Goal: Task Accomplishment & Management: Manage account settings

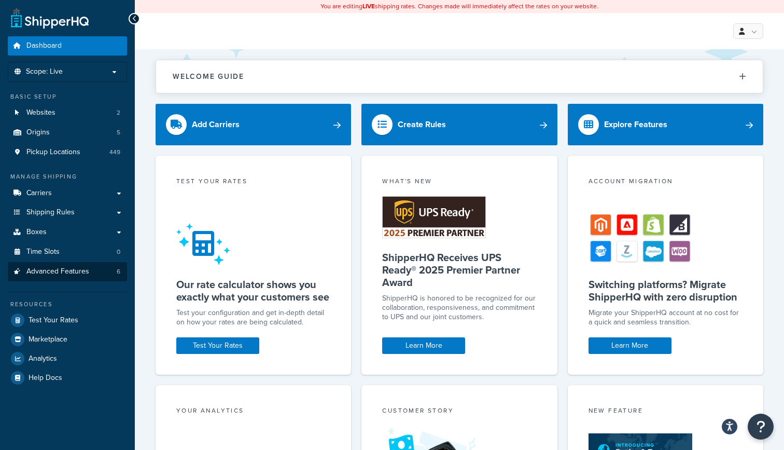
click at [67, 267] on span "Advanced Features" at bounding box center [57, 271] width 63 height 9
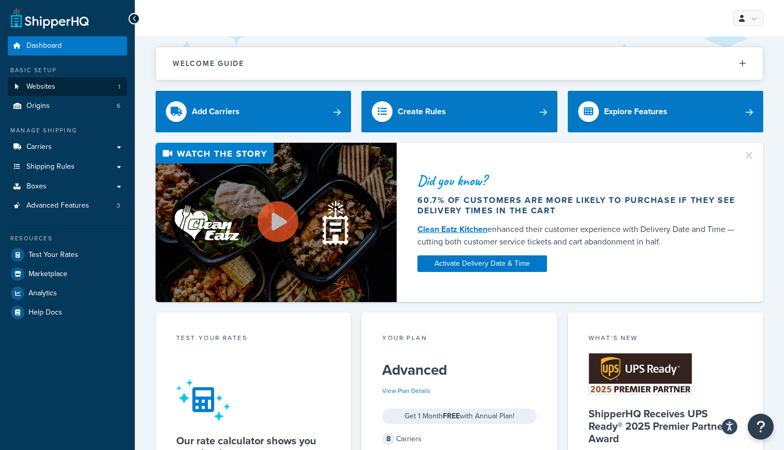
click at [67, 85] on link "Websites 1" at bounding box center [67, 86] width 119 height 19
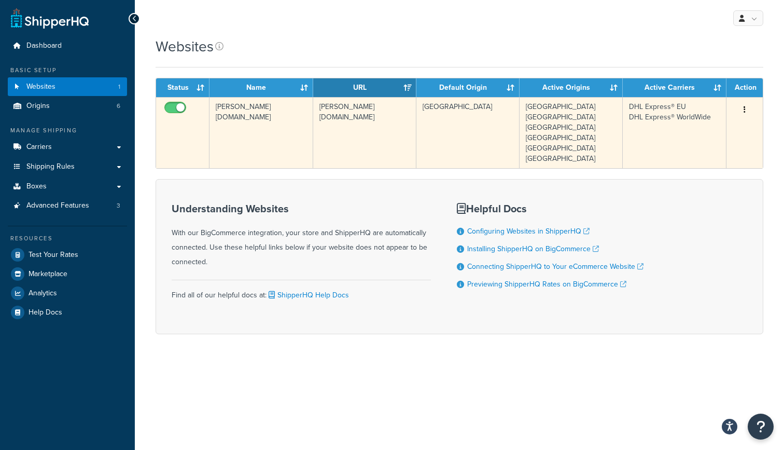
click at [597, 133] on td "Ireland Northern Ireland United Kingdom Germany Switzerland China" at bounding box center [571, 132] width 103 height 71
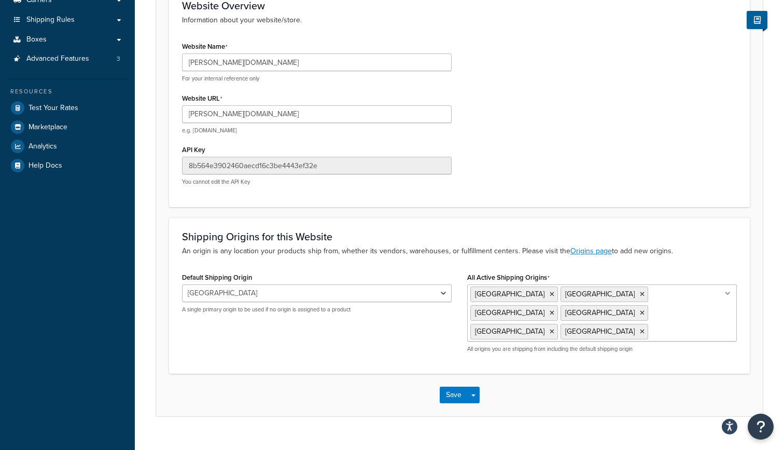
scroll to position [146, 0]
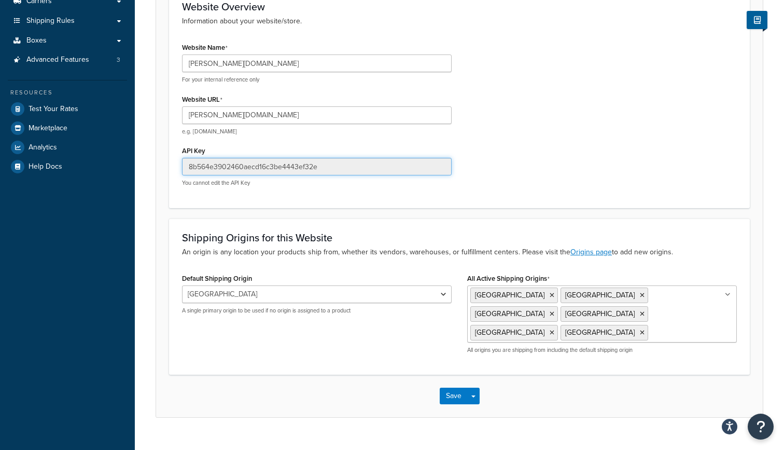
click at [267, 164] on input "8b564e3902460aecd16c3be4443ef32e" at bounding box center [317, 167] width 270 height 18
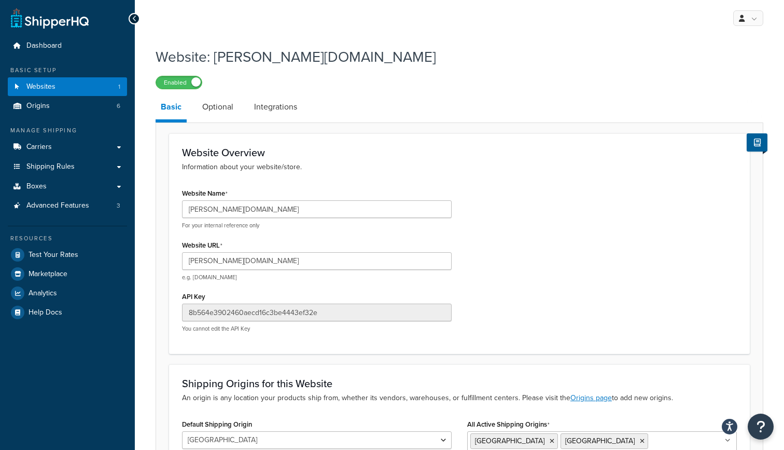
scroll to position [0, 0]
click at [58, 149] on link "Carriers" at bounding box center [67, 146] width 119 height 19
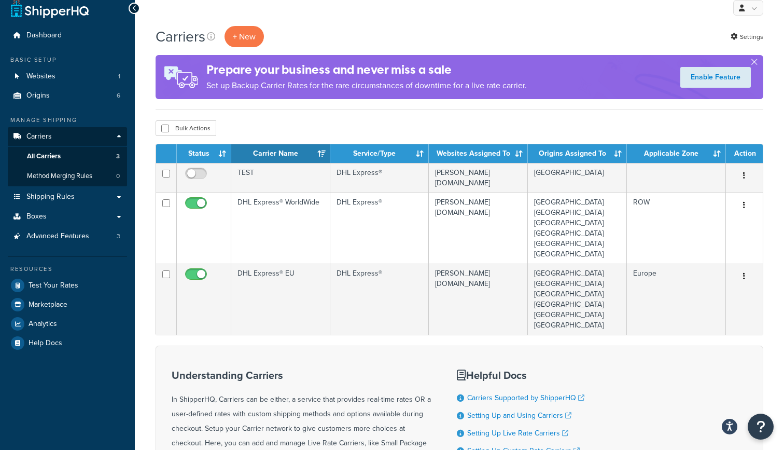
scroll to position [9, 0]
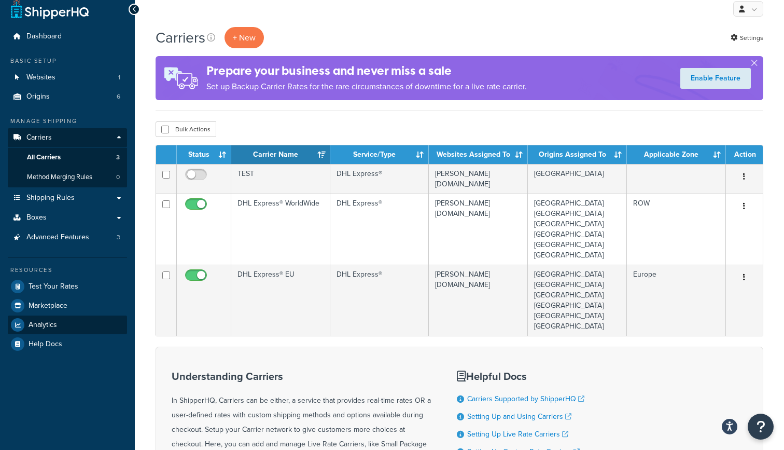
click at [53, 321] on span "Analytics" at bounding box center [43, 325] width 29 height 9
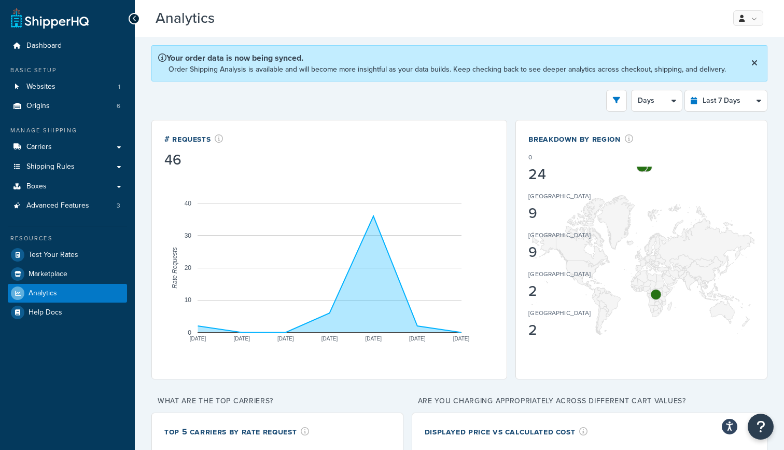
click at [582, 101] on div "Filters Website mace-promotions-ltd-store-1.mybigcommerce.com Destination Unite…" at bounding box center [459, 101] width 616 height 22
click at [734, 100] on select "Last 24 Hours Last 7 Days Last 30 Days Last 3 Months Last 6 Months Last 12 Mont…" at bounding box center [726, 100] width 82 height 21
select select "last_30_days"
select select "5d"
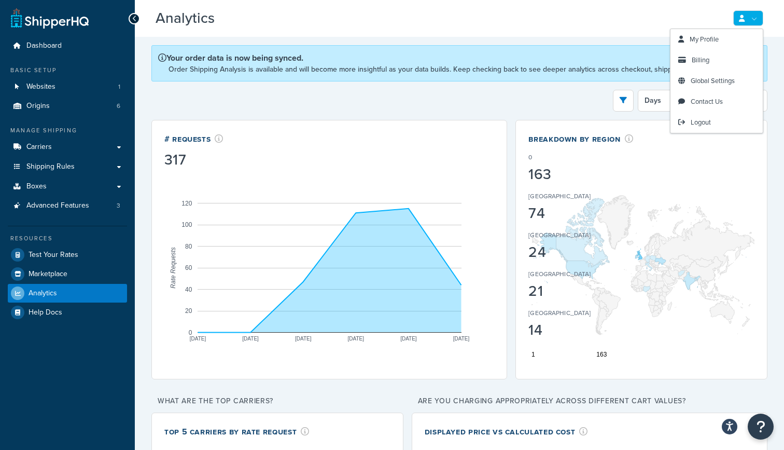
click at [754, 19] on link at bounding box center [749, 18] width 30 height 16
click at [715, 58] on link "Billing" at bounding box center [717, 60] width 92 height 21
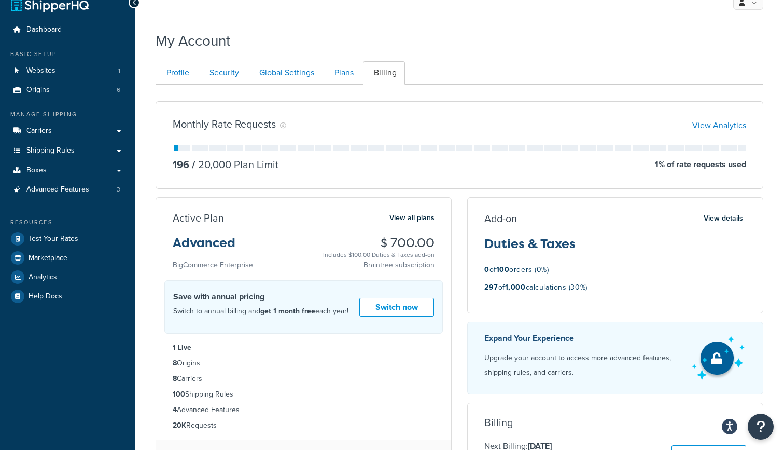
scroll to position [16, 0]
click at [720, 218] on button "View details" at bounding box center [724, 219] width 46 height 15
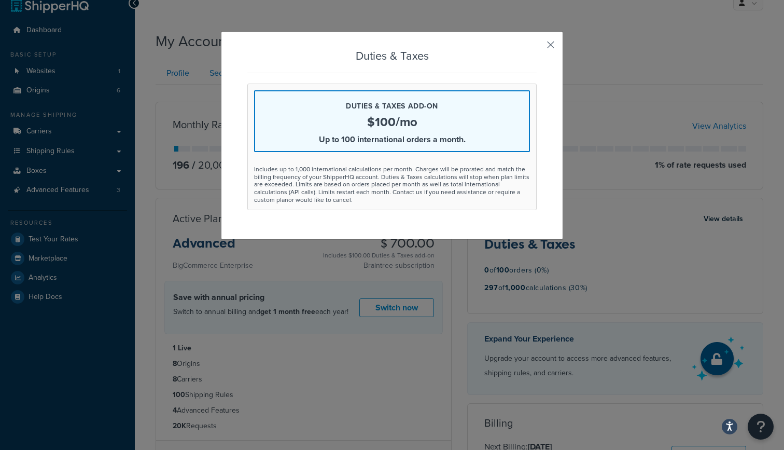
click at [537, 47] on button "button" at bounding box center [535, 48] width 3 height 3
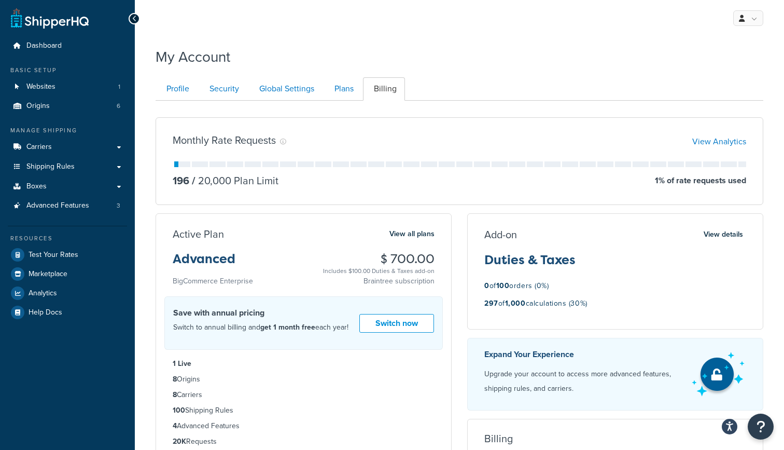
scroll to position [0, 0]
click at [720, 140] on link "View Analytics" at bounding box center [720, 141] width 54 height 12
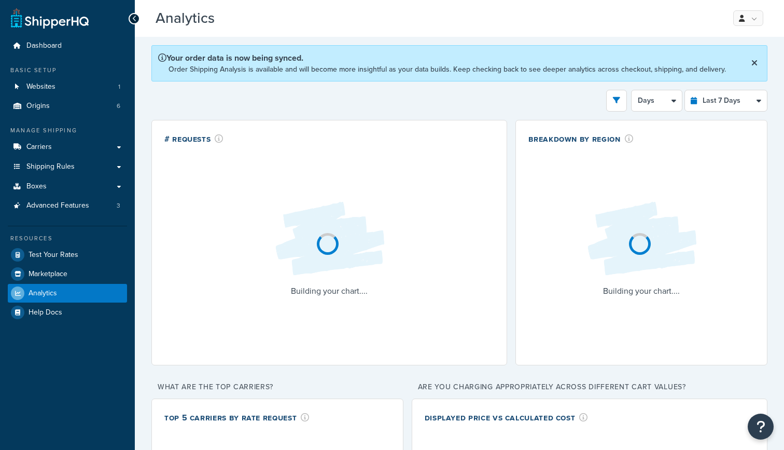
select select "last_7_days"
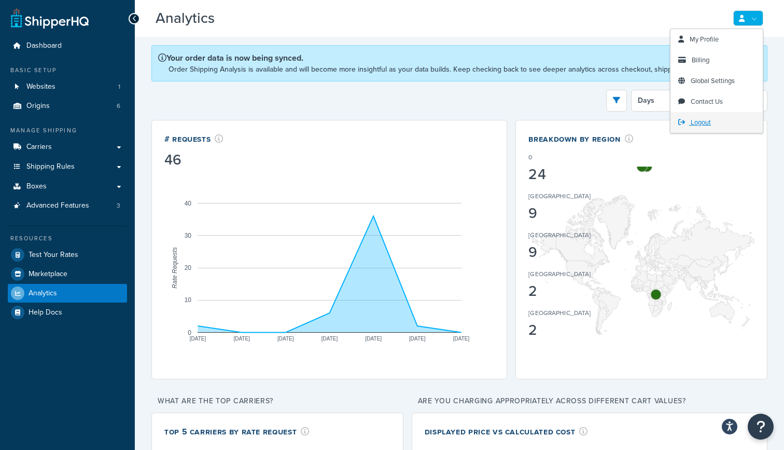
click at [710, 122] on span "Logout" at bounding box center [701, 122] width 20 height 10
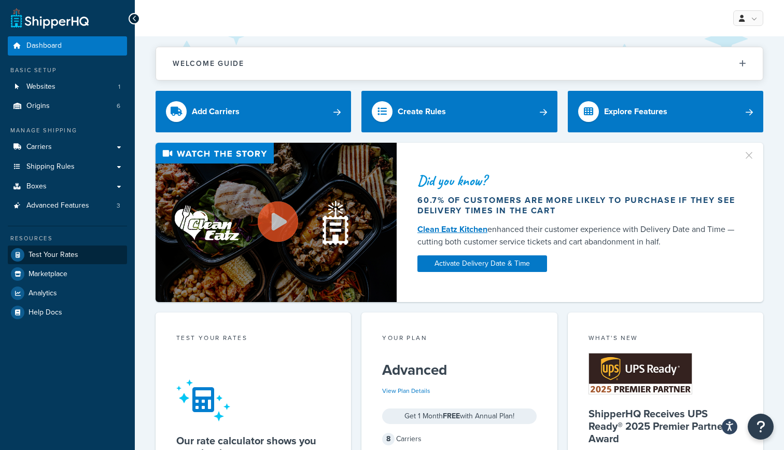
click at [62, 251] on span "Test Your Rates" at bounding box center [54, 255] width 50 height 9
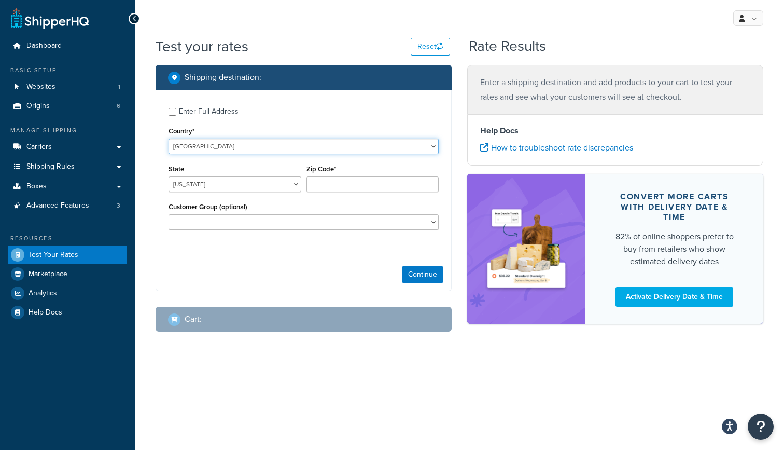
click at [244, 150] on select "[GEOGRAPHIC_DATA] [GEOGRAPHIC_DATA] [GEOGRAPHIC_DATA] [GEOGRAPHIC_DATA] [GEOGRA…" at bounding box center [304, 147] width 270 height 16
select select "FR"
click at [295, 184] on select "Ain Aisne Allier Alpes-de-Haute-Provence Alpes-Maritimes Ardèche Ardennes Arièg…" at bounding box center [235, 184] width 133 height 16
click at [294, 184] on select "Ain Aisne Allier Alpes-de-Haute-Provence Alpes-Maritimes Ardèche Ardennes Arièg…" at bounding box center [235, 184] width 133 height 16
select select "42"
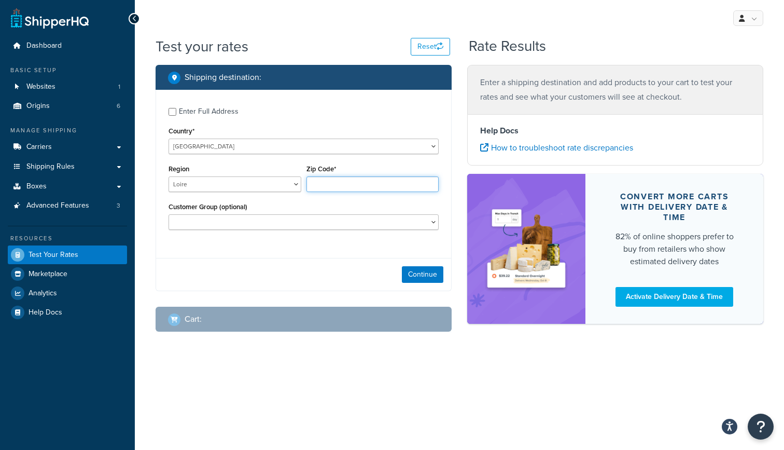
click at [341, 186] on input "Zip Code*" at bounding box center [373, 184] width 133 height 16
paste input "37200"
type input "37200"
click at [425, 275] on button "Continue" at bounding box center [423, 274] width 42 height 17
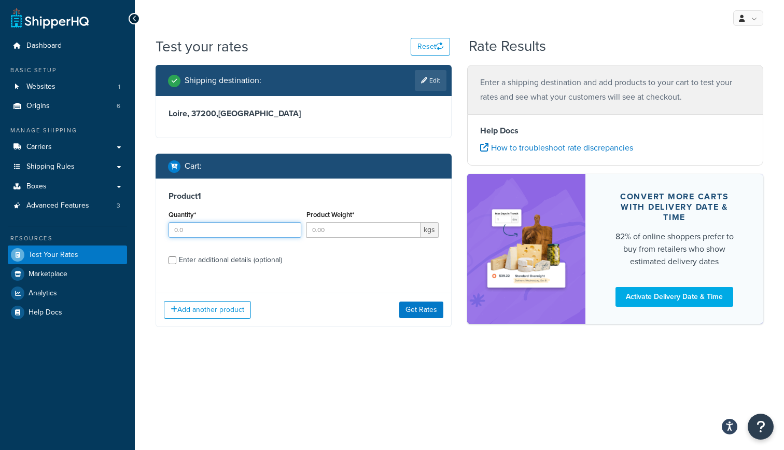
click at [256, 228] on input "Quantity*" at bounding box center [235, 230] width 133 height 16
type input "1"
click at [334, 229] on input "Product Weight*" at bounding box center [364, 230] width 115 height 16
type input "10"
click at [190, 257] on div "Enter additional details (optional)" at bounding box center [230, 260] width 103 height 15
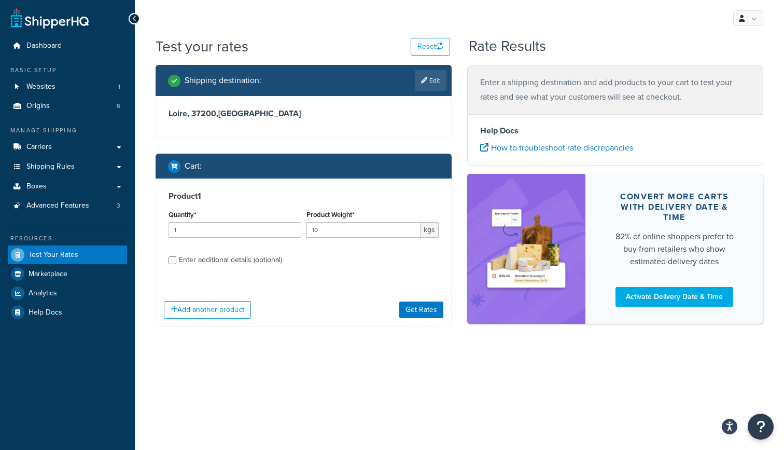
click at [176, 257] on input "Enter additional details (optional)" at bounding box center [173, 260] width 8 height 8
checkbox input "true"
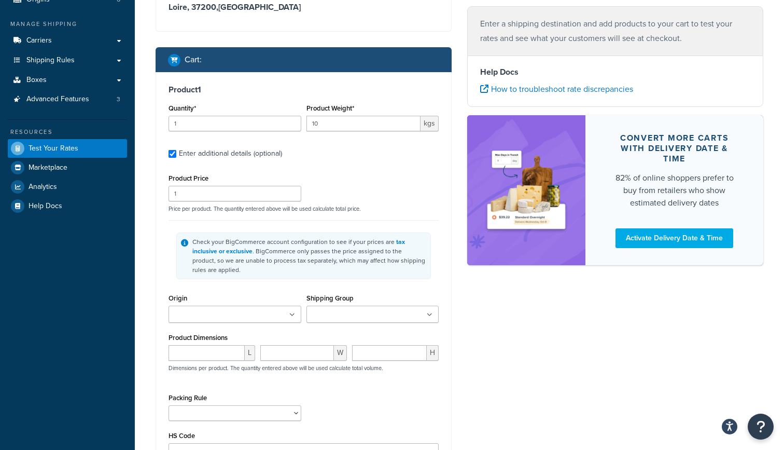
scroll to position [109, 0]
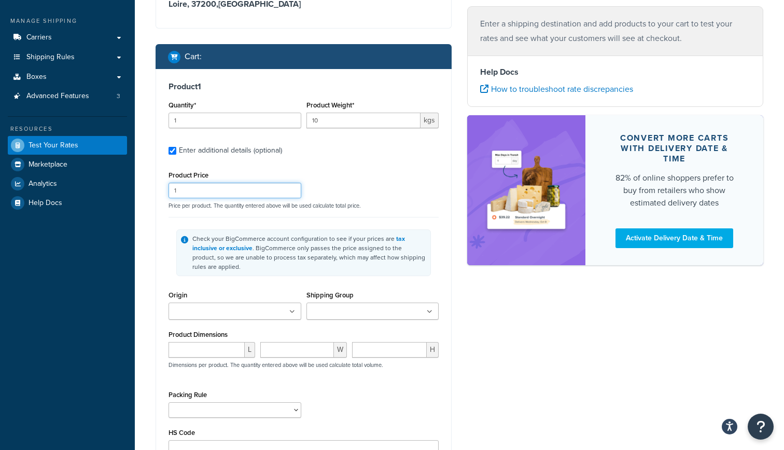
click at [197, 191] on input "1" at bounding box center [235, 191] width 133 height 16
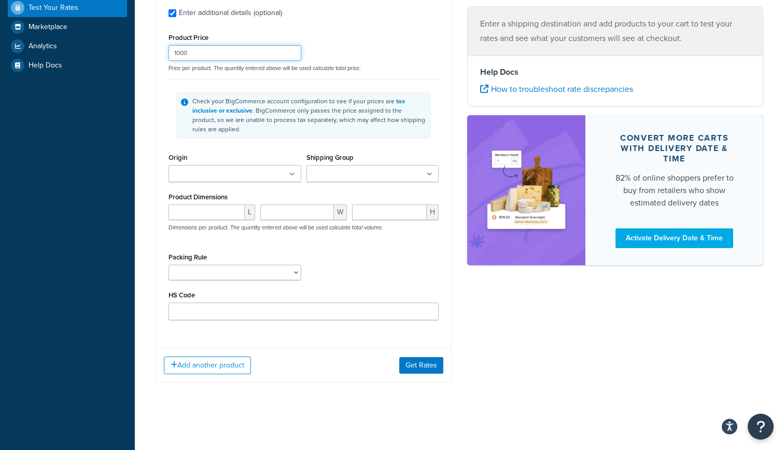
scroll to position [247, 0]
type input "1000"
click at [420, 365] on button "Get Rates" at bounding box center [421, 365] width 44 height 17
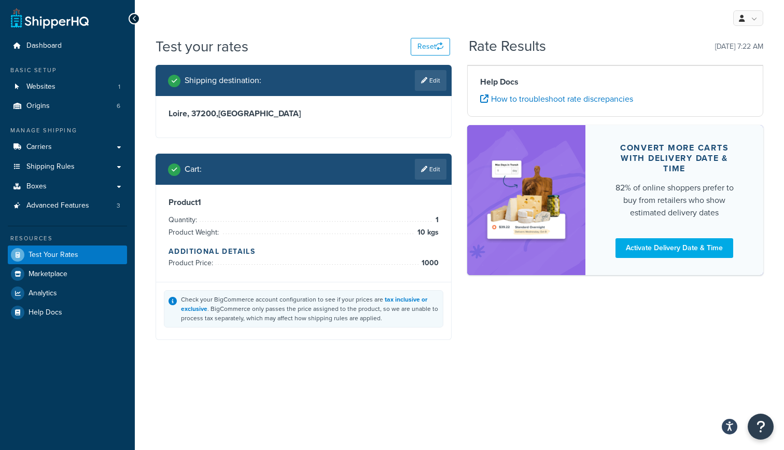
scroll to position [0, 0]
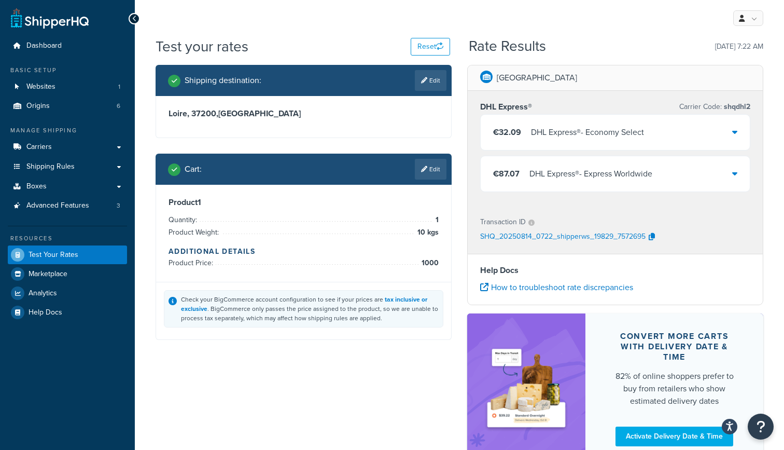
click at [697, 174] on div "€87.07 DHL Express® - Express Worldwide" at bounding box center [615, 173] width 269 height 35
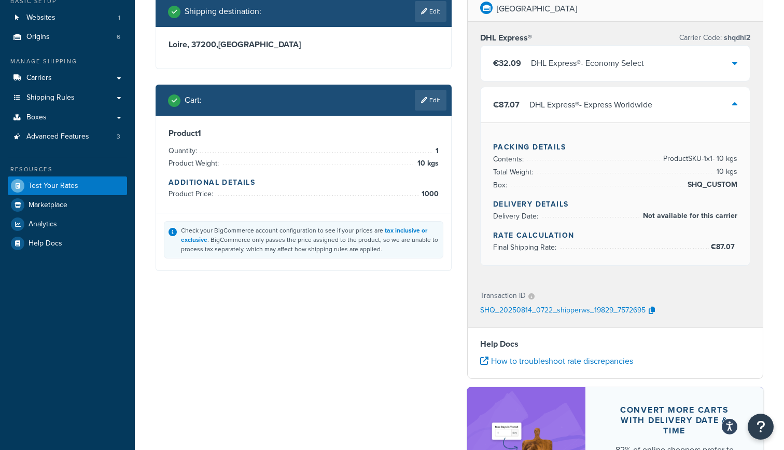
scroll to position [74, 0]
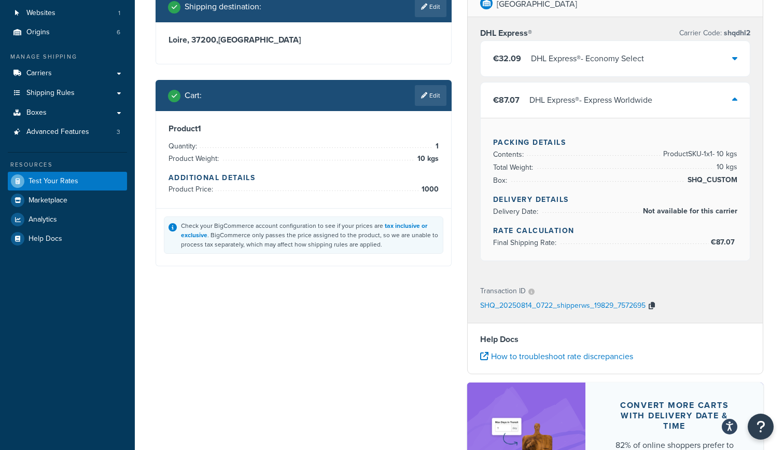
click at [653, 307] on icon "button" at bounding box center [652, 305] width 6 height 7
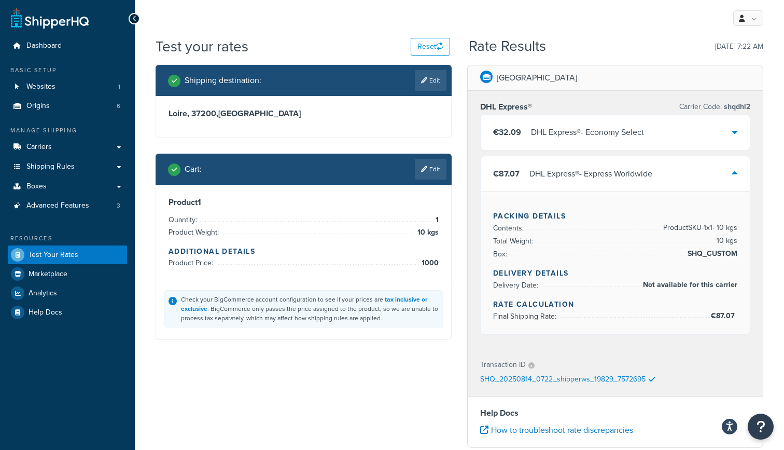
scroll to position [0, 0]
click at [688, 134] on div "€32.09 DHL Express® - Economy Select" at bounding box center [615, 132] width 269 height 35
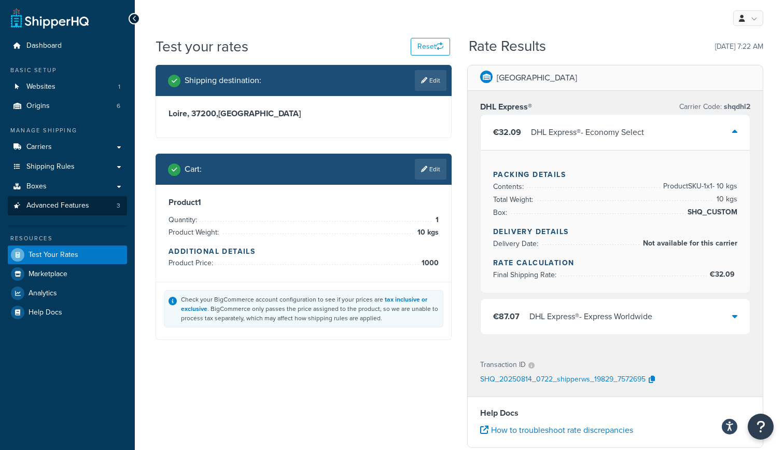
click at [66, 211] on link "Advanced Features 3" at bounding box center [67, 205] width 119 height 19
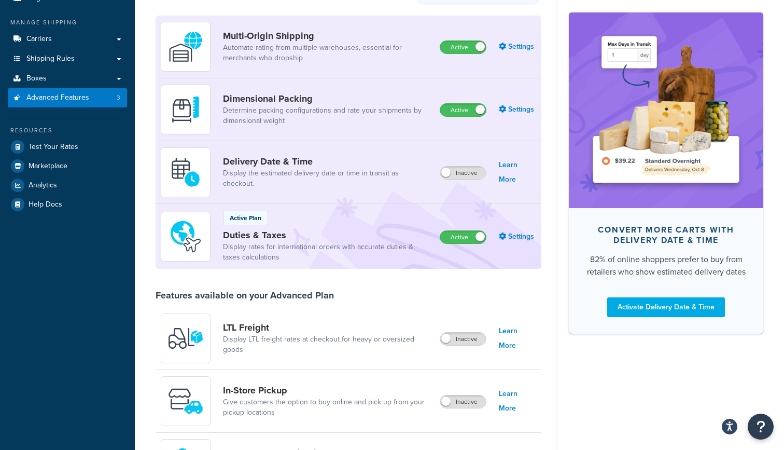
scroll to position [111, 0]
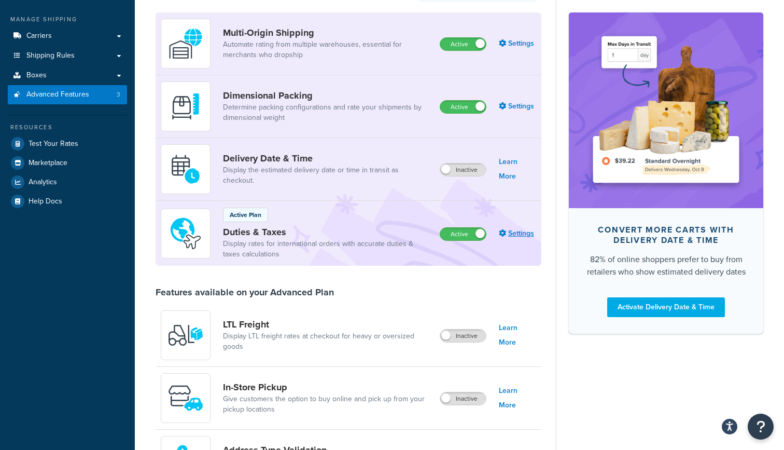
click at [529, 235] on link "Settings" at bounding box center [517, 233] width 37 height 15
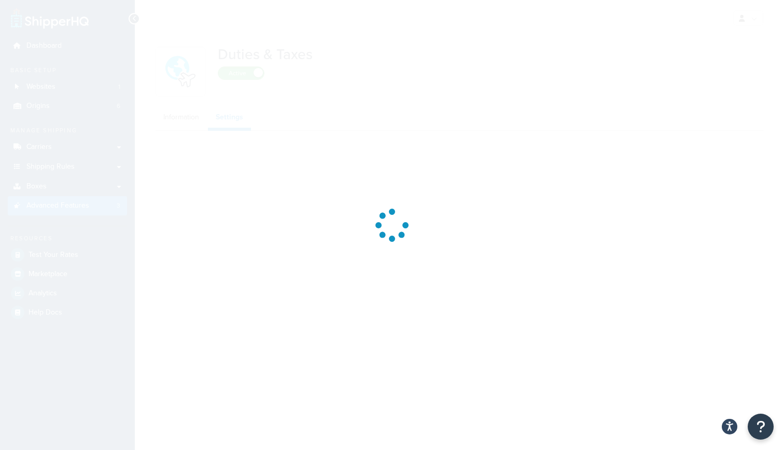
select select "US"
select select "false"
select select "AVERAGE"
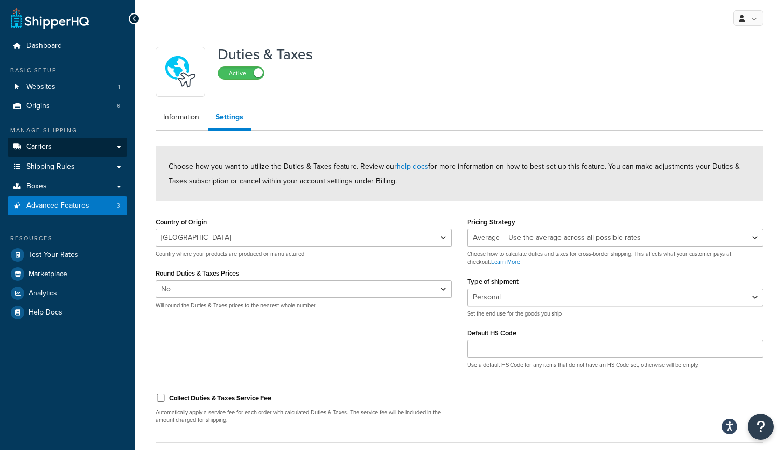
click at [88, 142] on link "Carriers" at bounding box center [67, 146] width 119 height 19
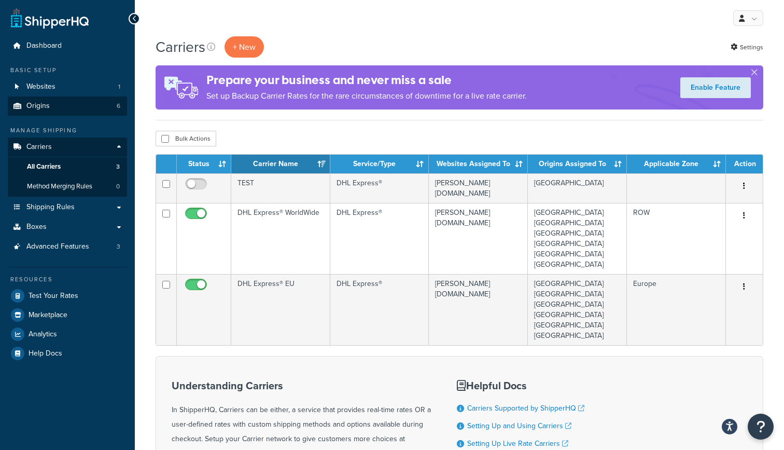
click at [88, 111] on link "Origins 6" at bounding box center [67, 106] width 119 height 19
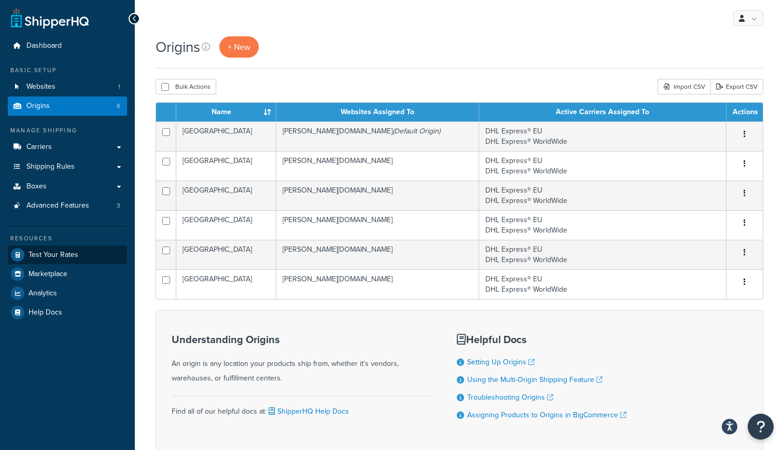
click at [68, 252] on span "Test Your Rates" at bounding box center [54, 255] width 50 height 9
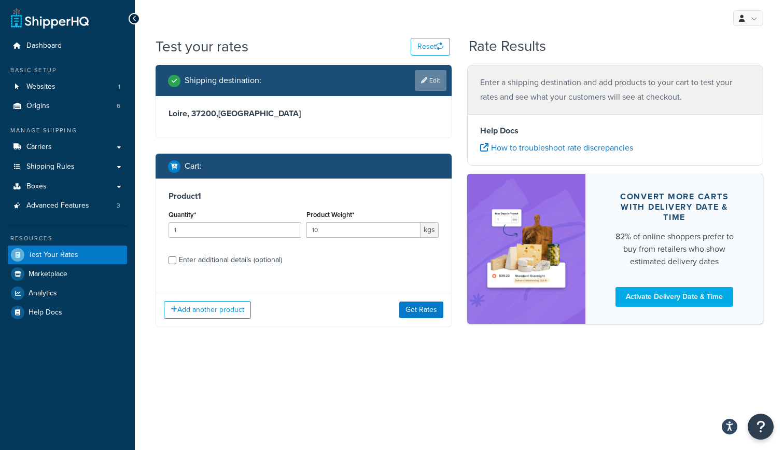
click at [432, 78] on link "Edit" at bounding box center [431, 80] width 32 height 21
select select "FR"
select select "42"
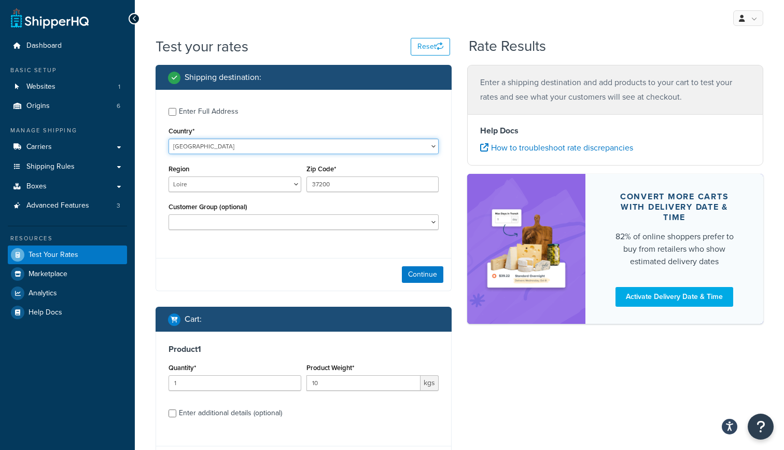
click at [245, 142] on select "United States United Kingdom Afghanistan Åland Islands Albania Algeria American…" at bounding box center [304, 147] width 270 height 16
select select "US"
select select "CA"
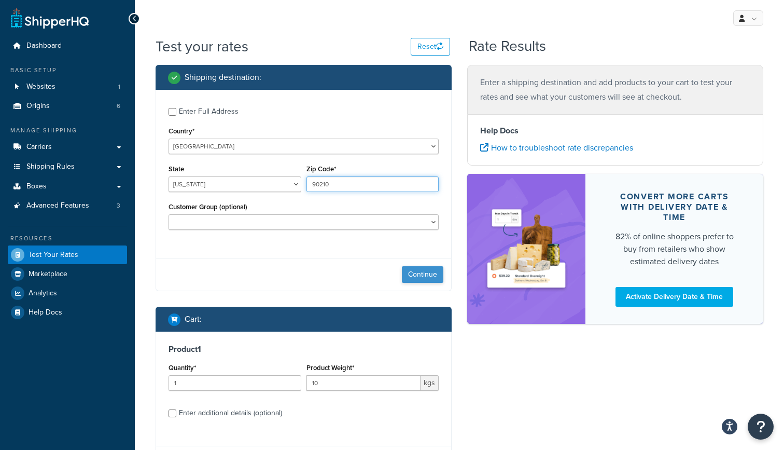
type input "90210"
click at [417, 274] on button "Continue" at bounding box center [423, 274] width 42 height 17
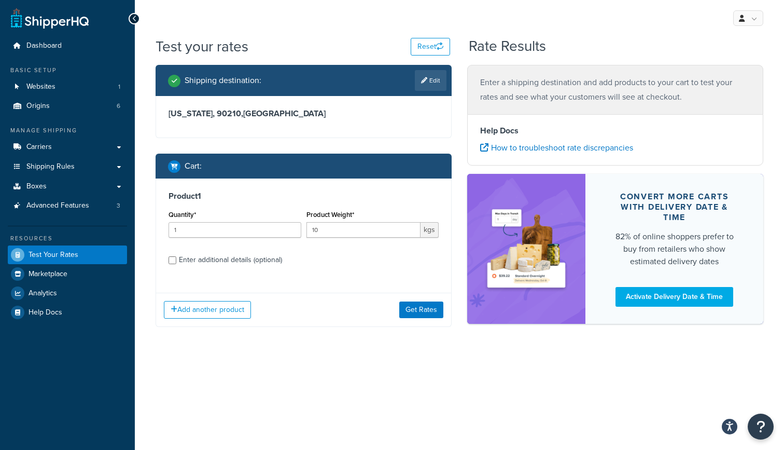
click at [254, 256] on div "Enter additional details (optional)" at bounding box center [230, 260] width 103 height 15
click at [176, 256] on input "Enter additional details (optional)" at bounding box center [173, 260] width 8 height 8
checkbox input "true"
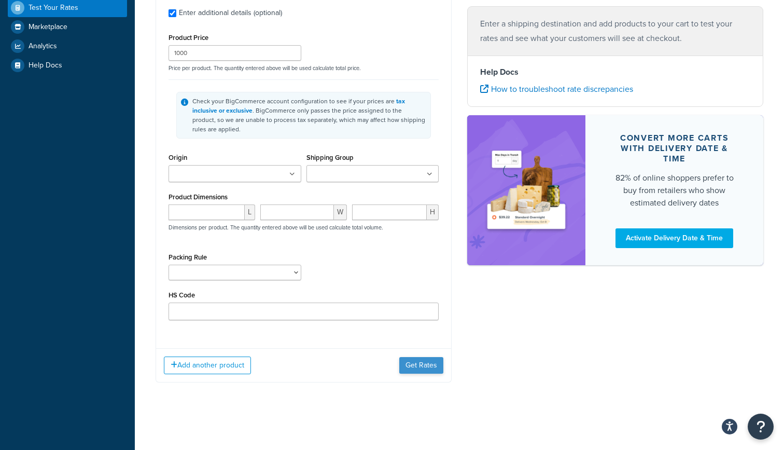
click at [419, 365] on button "Get Rates" at bounding box center [421, 365] width 44 height 17
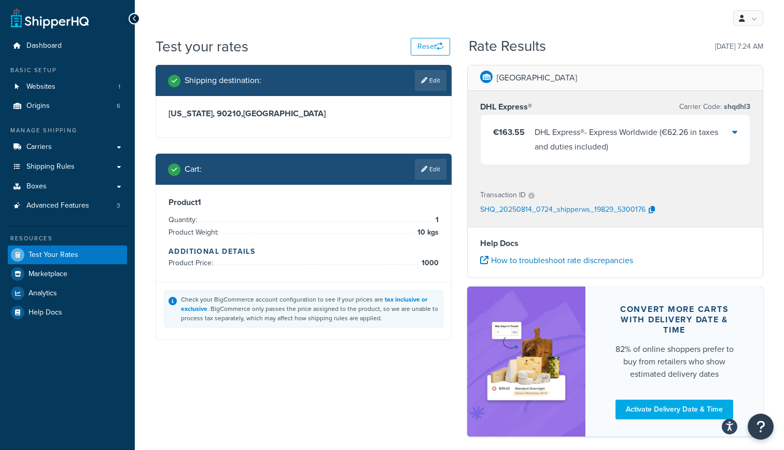
click at [735, 132] on icon at bounding box center [735, 132] width 5 height 8
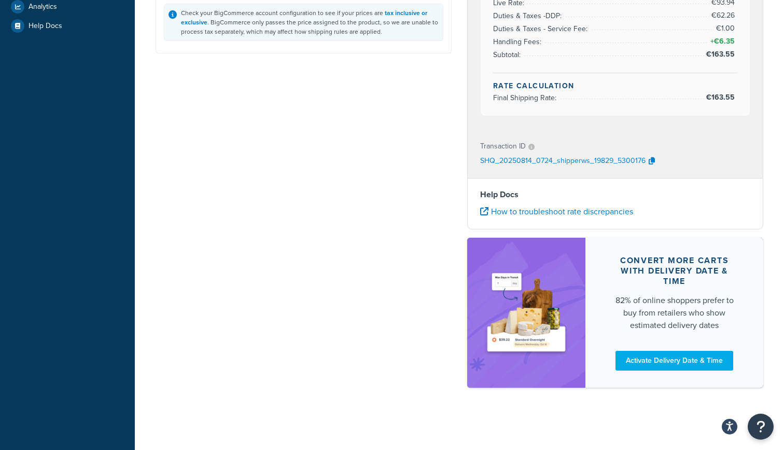
scroll to position [288, 0]
click at [654, 160] on button "button" at bounding box center [652, 162] width 12 height 16
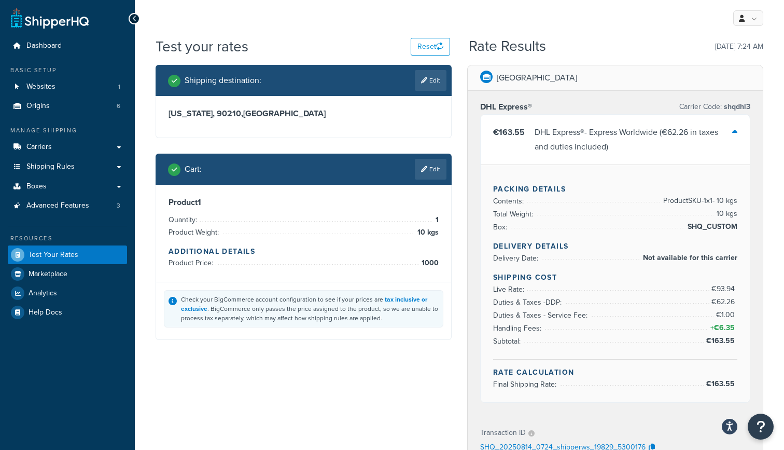
scroll to position [0, 0]
click at [67, 86] on link "Websites 1" at bounding box center [67, 86] width 119 height 19
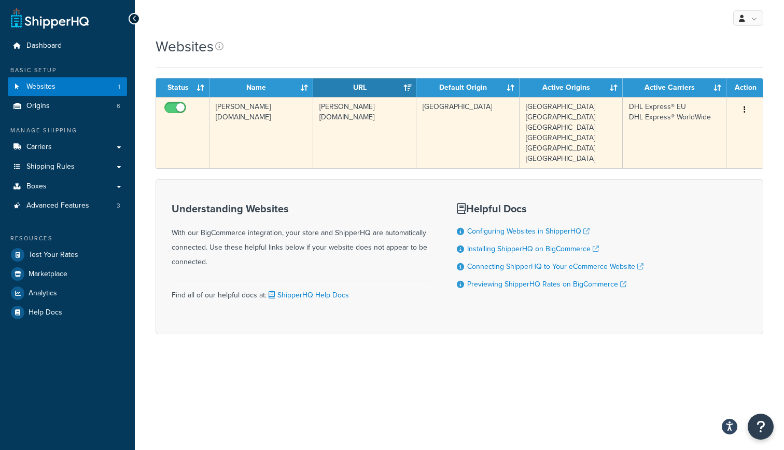
drag, startPoint x: 292, startPoint y: 117, endPoint x: 215, endPoint y: 105, distance: 77.2
click at [215, 105] on td "[PERSON_NAME][DOMAIN_NAME]" at bounding box center [261, 132] width 103 height 71
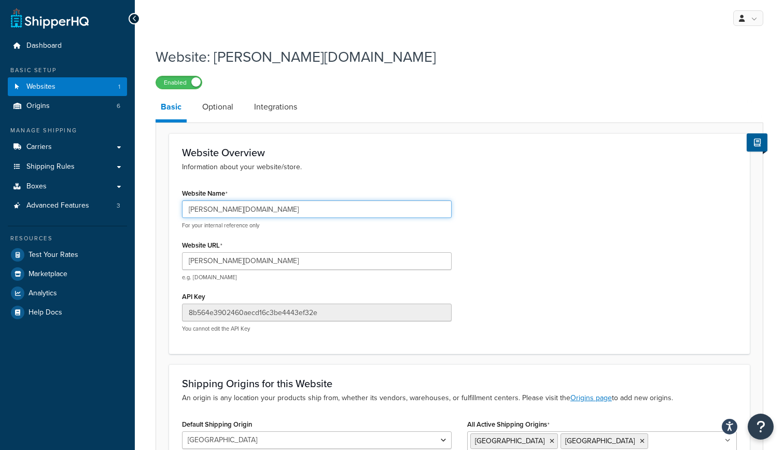
click at [235, 211] on input "[PERSON_NAME][DOMAIN_NAME]" at bounding box center [317, 209] width 270 height 18
